Goal: Task Accomplishment & Management: Manage account settings

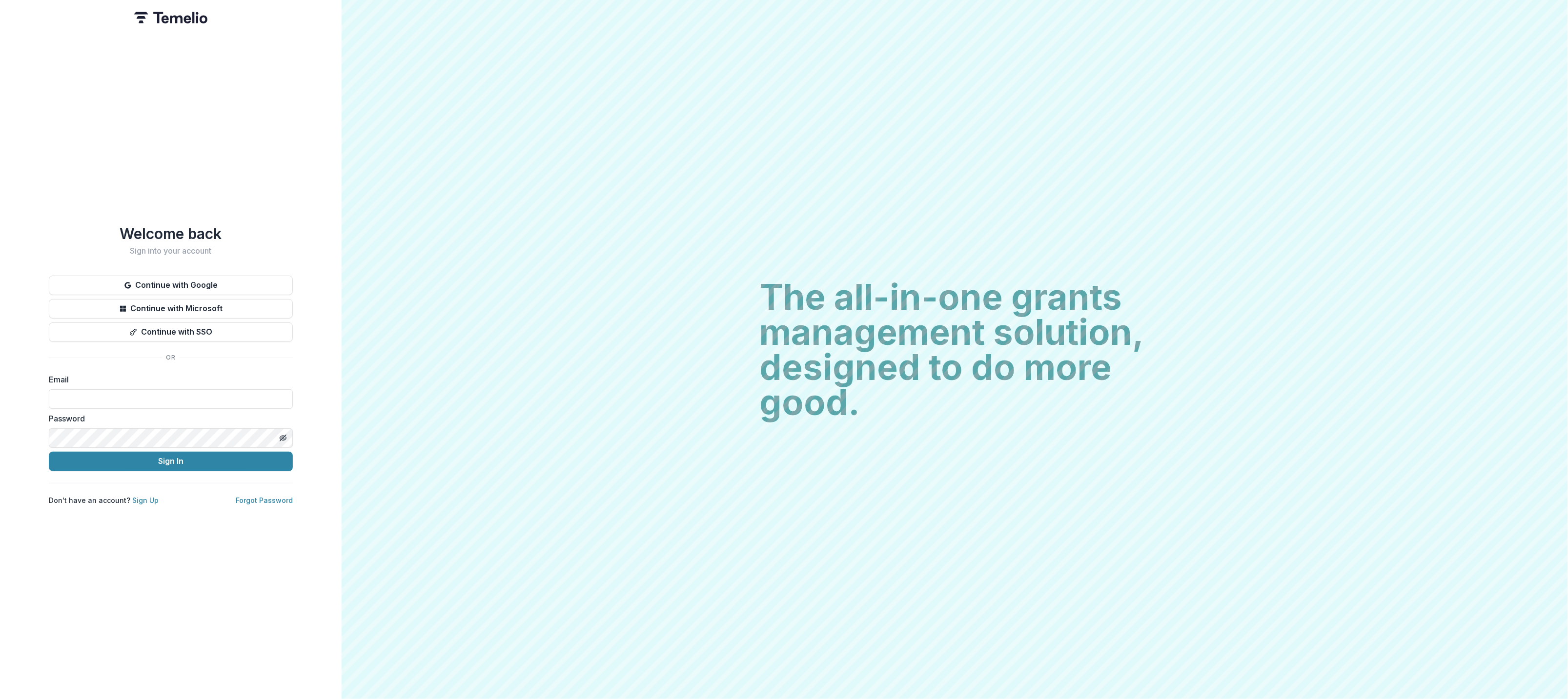
type input "**********"
click at [159, 452] on button "Sign In" at bounding box center [170, 461] width 244 height 20
